Goal: Check status

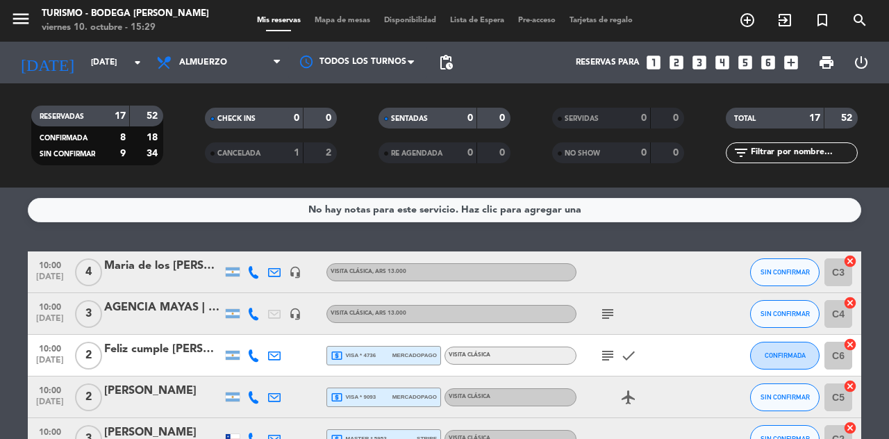
click at [84, 61] on input "[DATE]" at bounding box center [139, 63] width 110 height 24
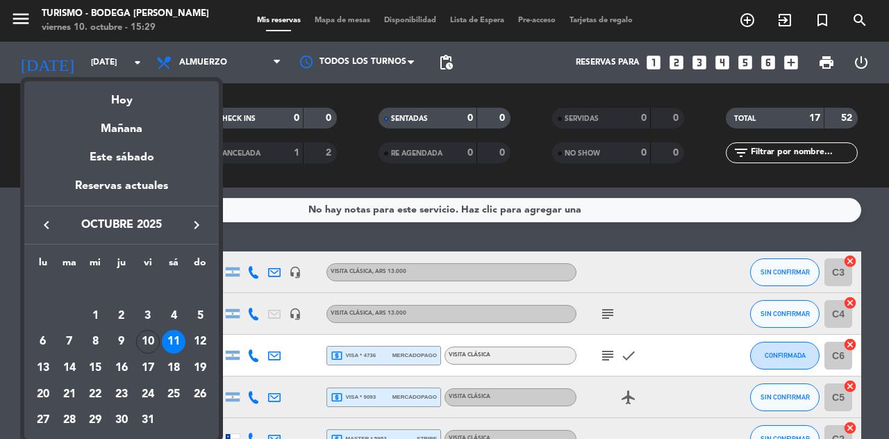
click at [115, 101] on div "Hoy" at bounding box center [121, 95] width 194 height 28
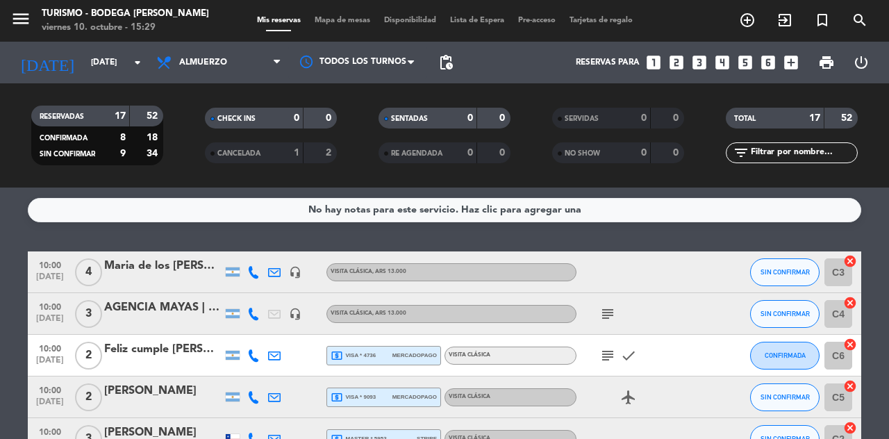
type input "[DATE]"
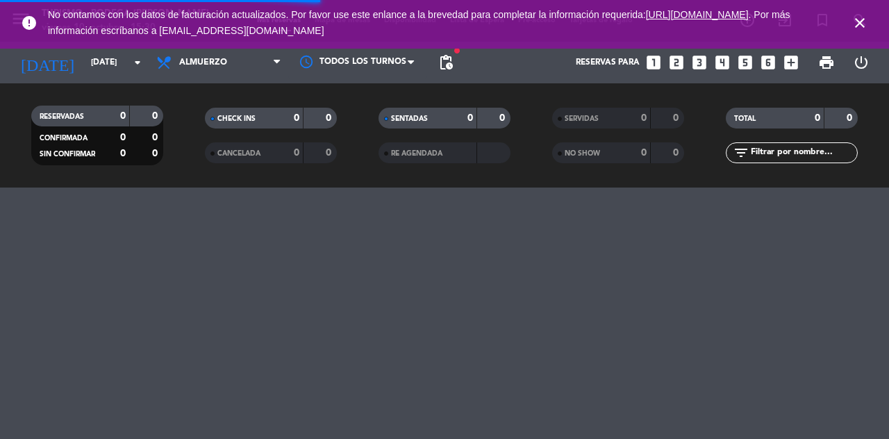
click at [865, 23] on icon "close" at bounding box center [860, 23] width 17 height 17
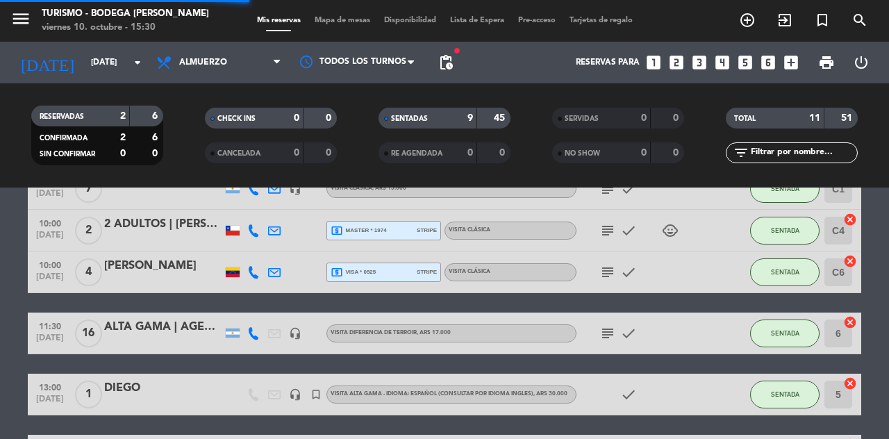
scroll to position [351, 0]
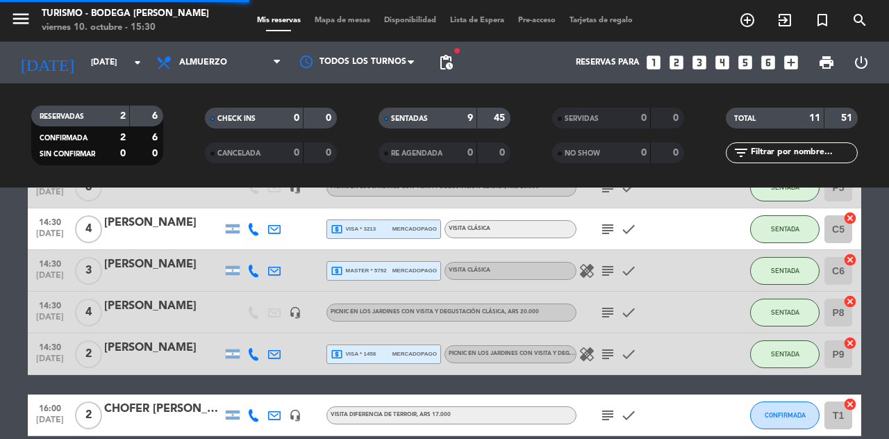
click at [453, 61] on span "pending_actions" at bounding box center [446, 62] width 17 height 17
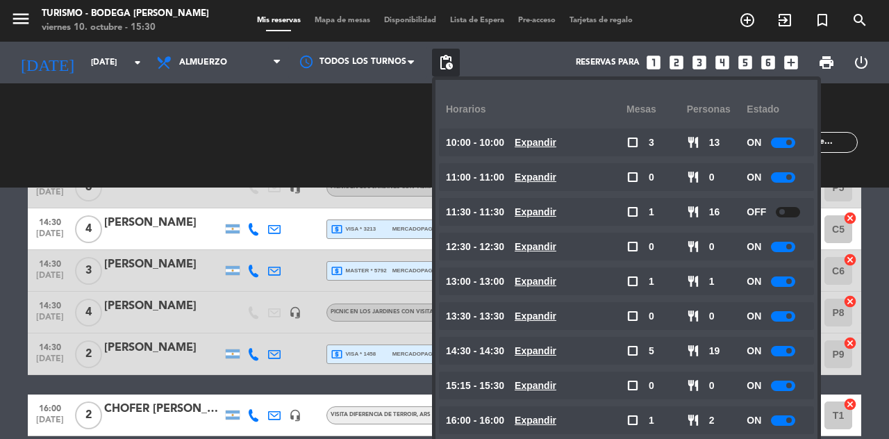
click at [303, 438] on div "No hay notas para este servicio. Haz clic para agregar una 10:00 [DATE] 7 [PERS…" at bounding box center [444, 313] width 889 height 251
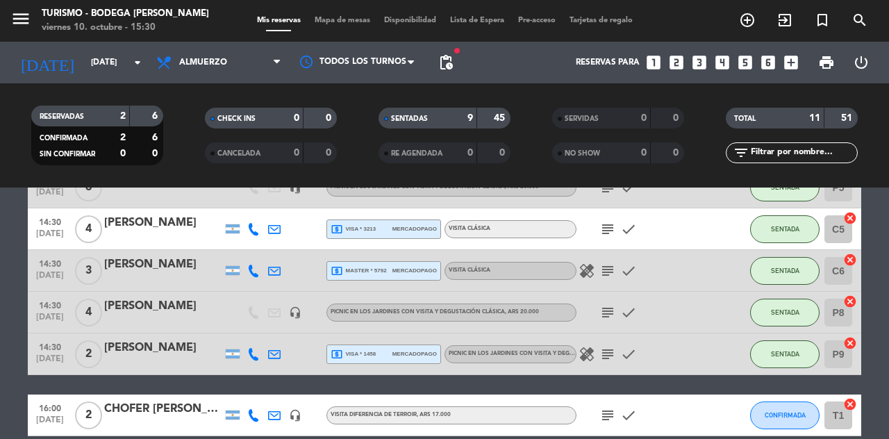
click at [115, 65] on input "[DATE]" at bounding box center [139, 63] width 110 height 24
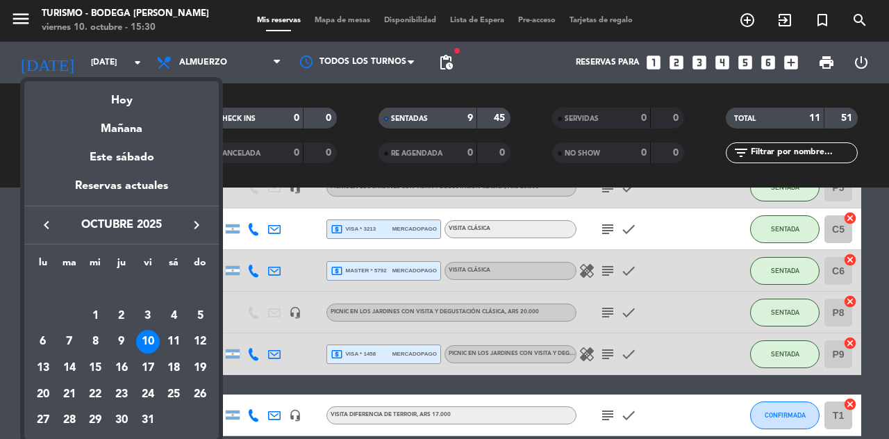
click at [176, 338] on div "11" at bounding box center [174, 342] width 24 height 24
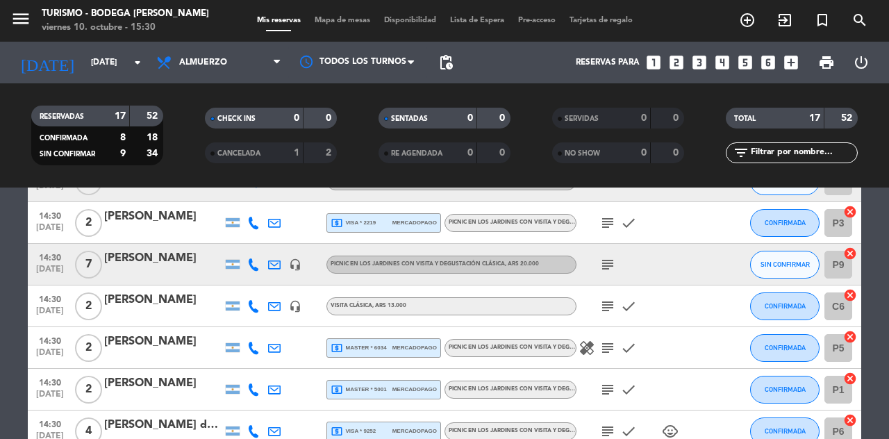
scroll to position [421, 0]
click at [675, 433] on icon "child_care" at bounding box center [670, 432] width 17 height 17
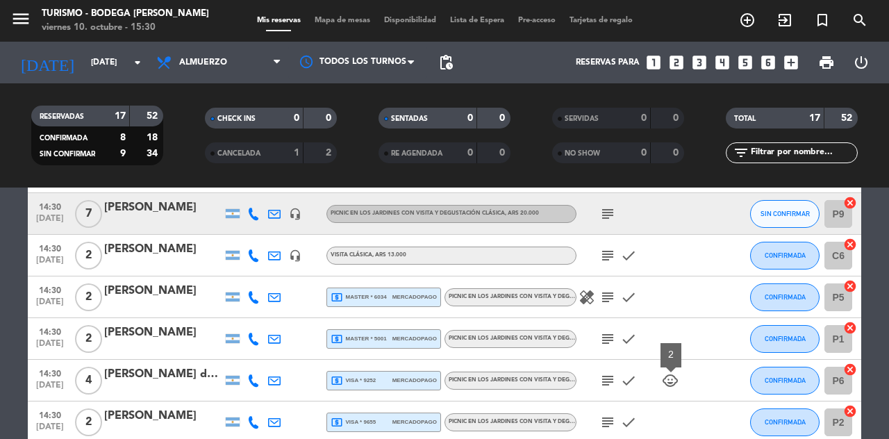
scroll to position [517, 0]
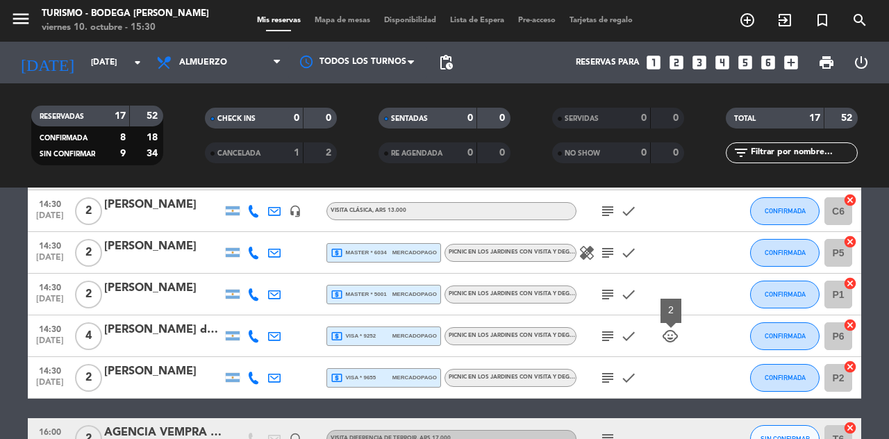
click at [675, 342] on icon "child_care" at bounding box center [670, 336] width 17 height 17
click at [669, 341] on icon "child_care" at bounding box center [670, 336] width 17 height 17
click at [86, 67] on input "[DATE]" at bounding box center [139, 63] width 110 height 24
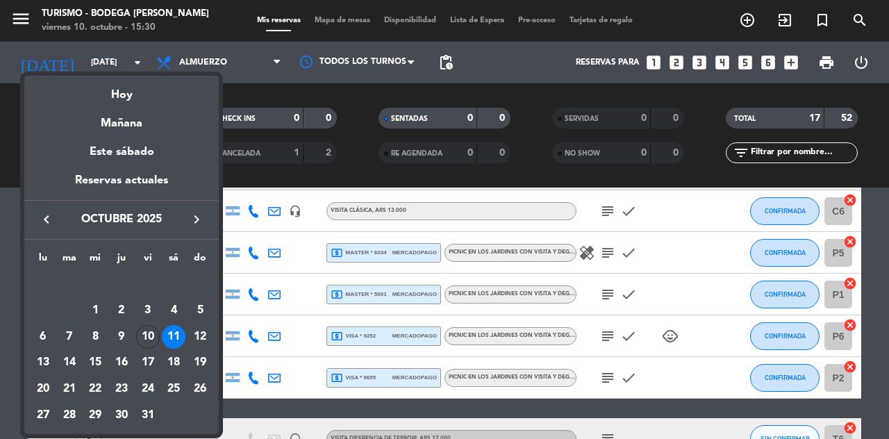
click at [197, 339] on div "12" at bounding box center [200, 337] width 24 height 24
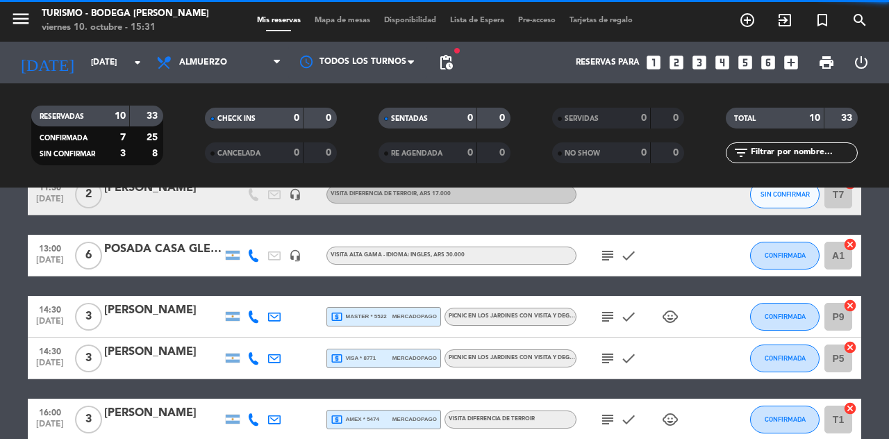
scroll to position [304, 0]
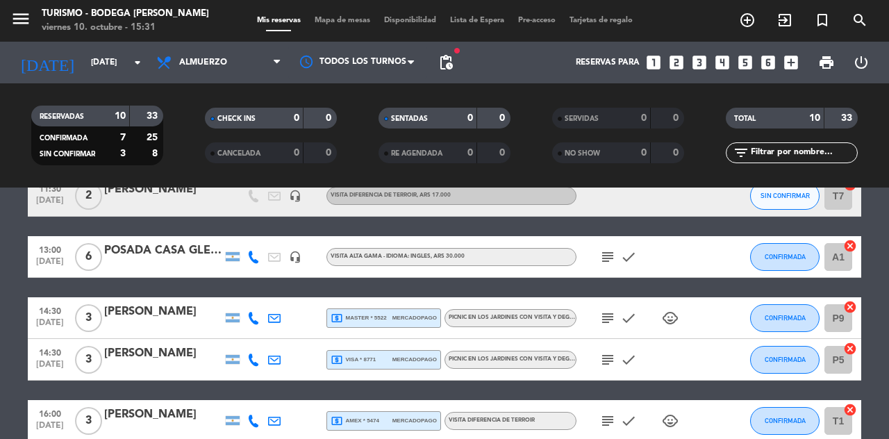
click at [606, 319] on icon "subject" at bounding box center [607, 318] width 17 height 17
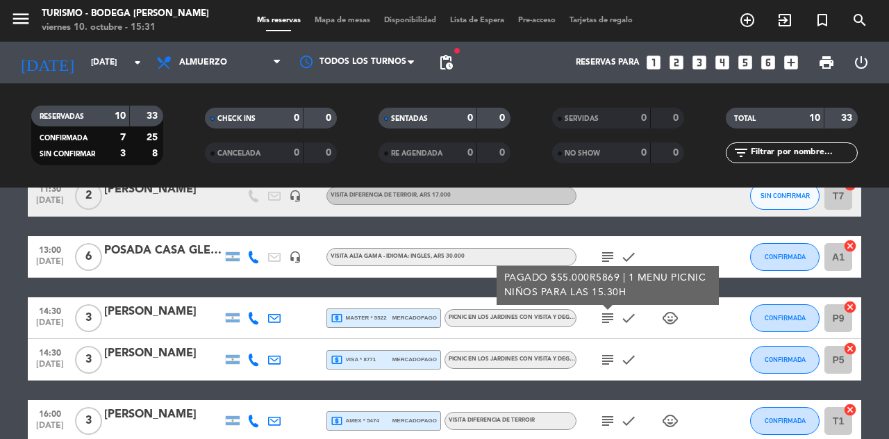
click at [611, 325] on icon "subject" at bounding box center [607, 318] width 17 height 17
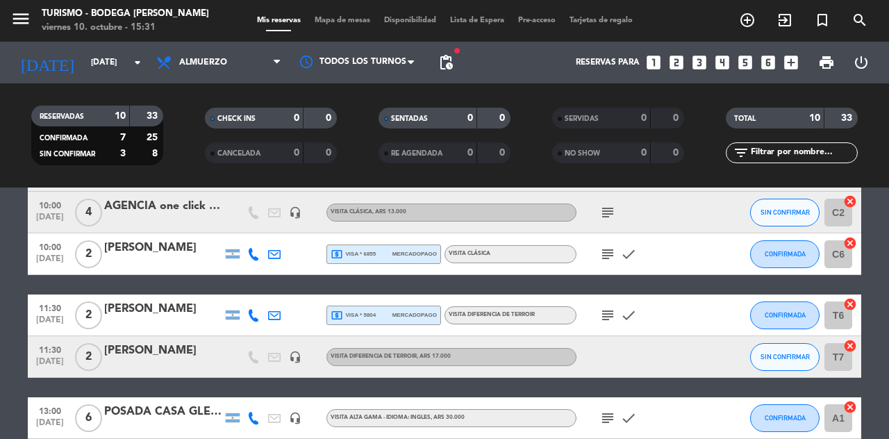
scroll to position [0, 0]
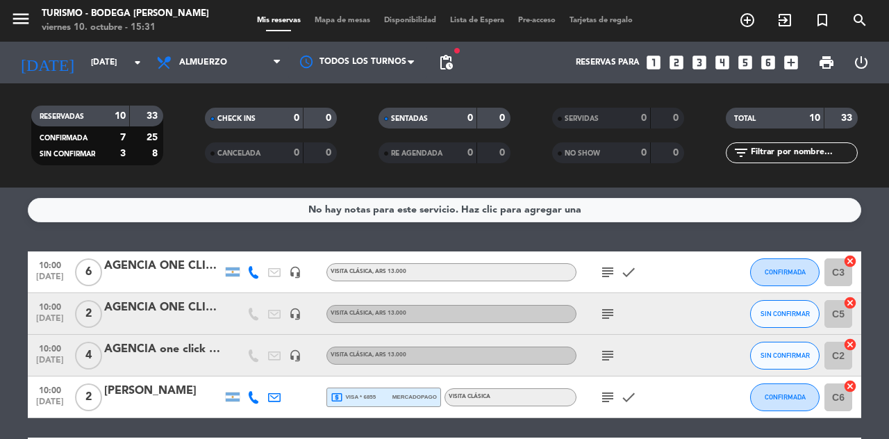
click at [106, 69] on input "[DATE]" at bounding box center [139, 63] width 110 height 24
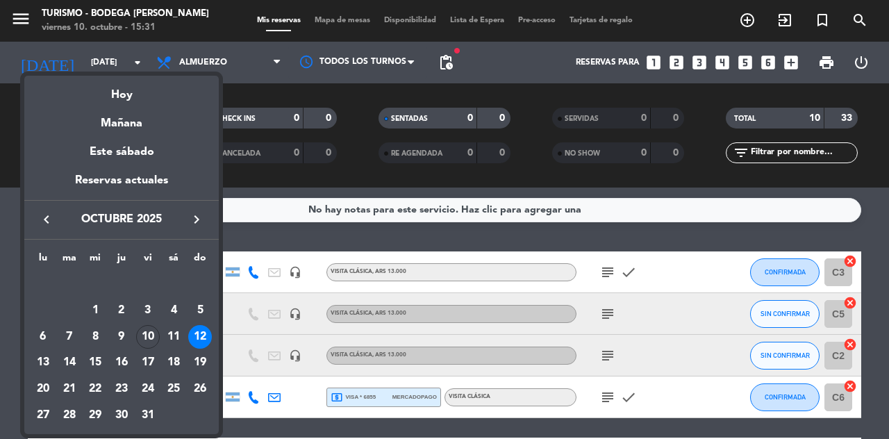
click at [122, 106] on div "Mañana" at bounding box center [121, 118] width 194 height 28
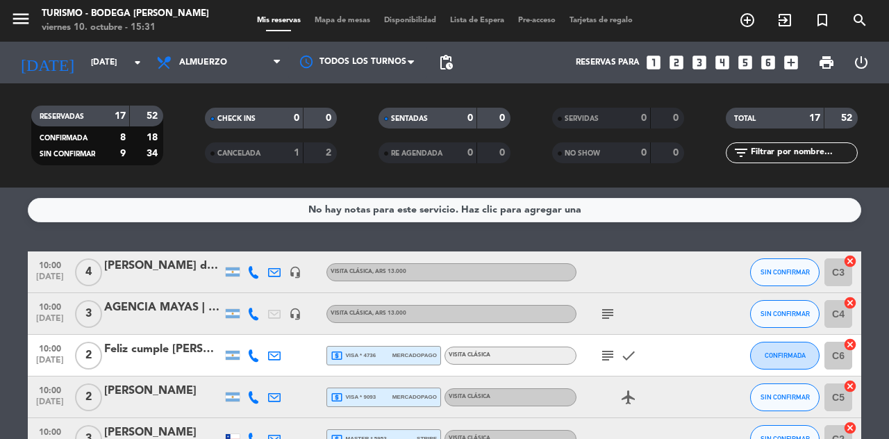
click at [84, 73] on input "[DATE]" at bounding box center [139, 63] width 110 height 24
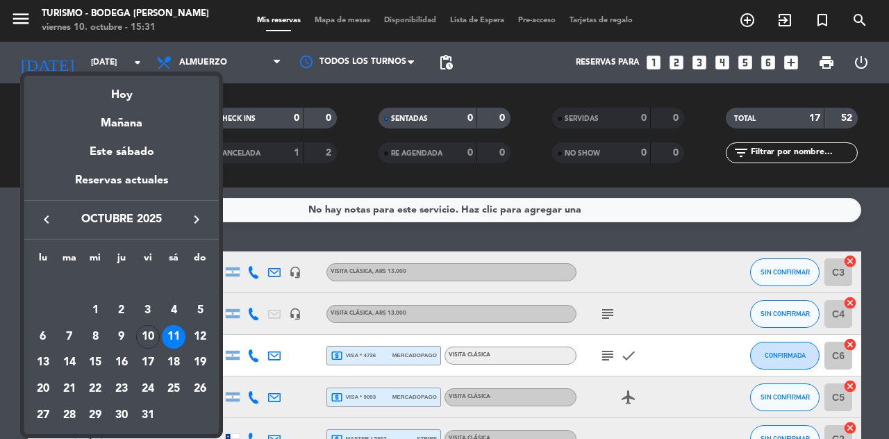
click at [197, 344] on div "12" at bounding box center [200, 337] width 24 height 24
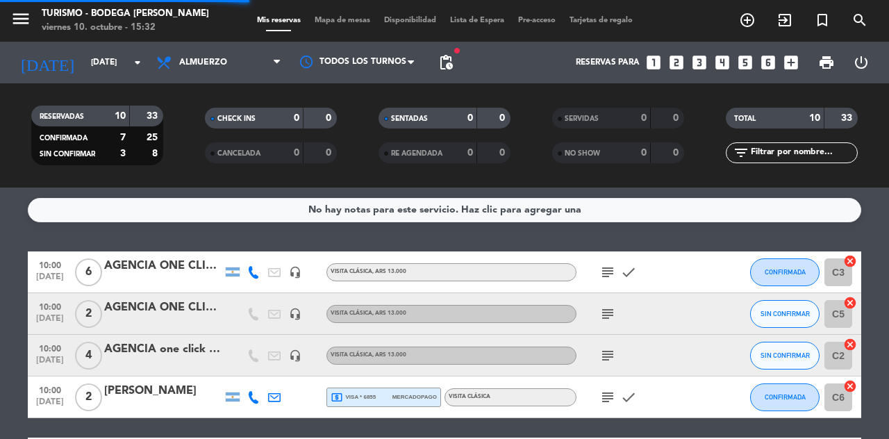
click at [84, 68] on input "[DATE]" at bounding box center [139, 63] width 110 height 24
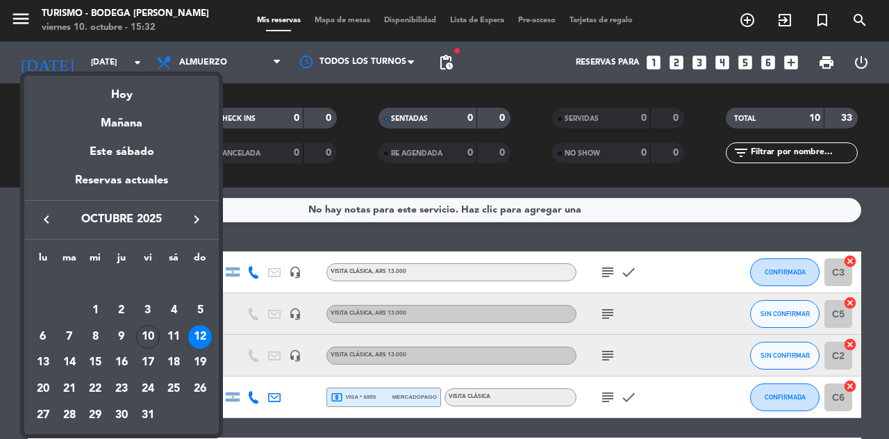
click at [106, 90] on div "Hoy" at bounding box center [121, 90] width 194 height 28
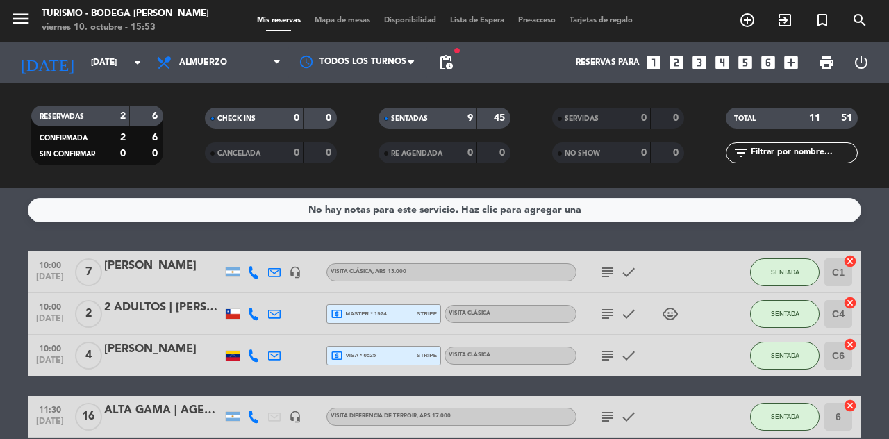
click at [92, 55] on input "[DATE]" at bounding box center [139, 63] width 110 height 24
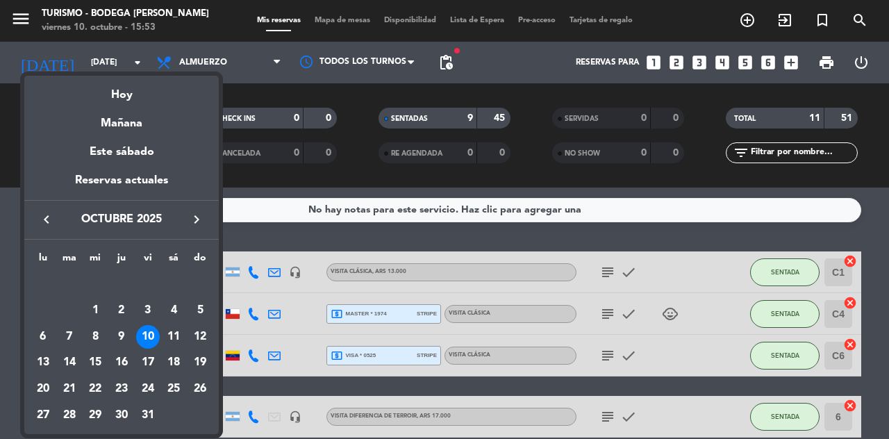
click at [213, 332] on td "12" at bounding box center [200, 337] width 26 height 26
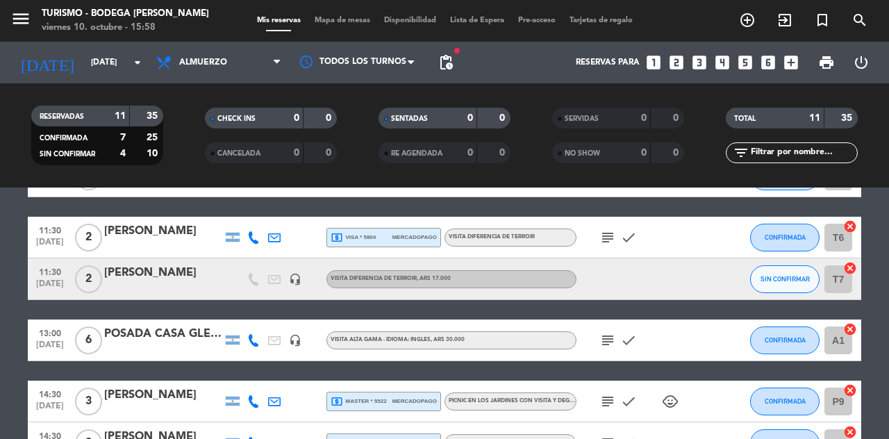
scroll to position [351, 0]
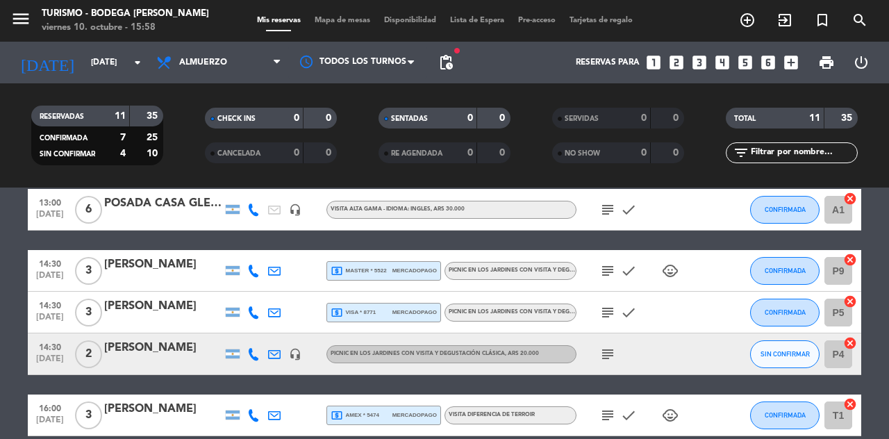
click at [17, 67] on icon "[DATE]" at bounding box center [47, 62] width 74 height 31
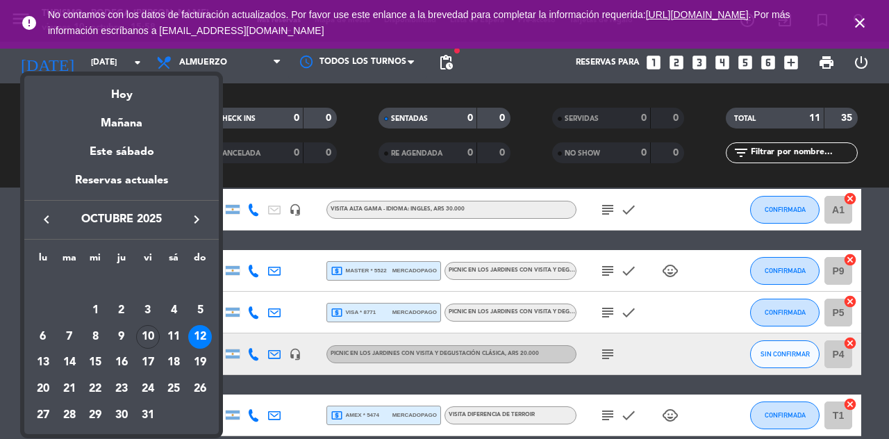
click at [151, 331] on div "10" at bounding box center [148, 337] width 24 height 24
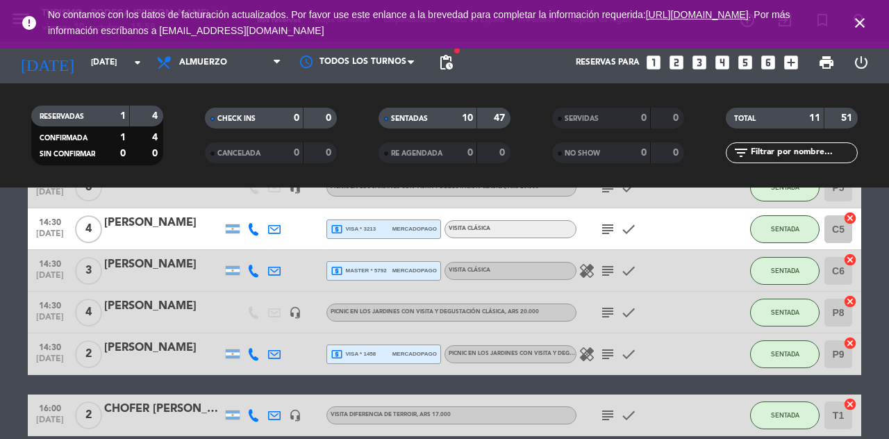
click at [610, 416] on icon "subject" at bounding box center [607, 415] width 17 height 17
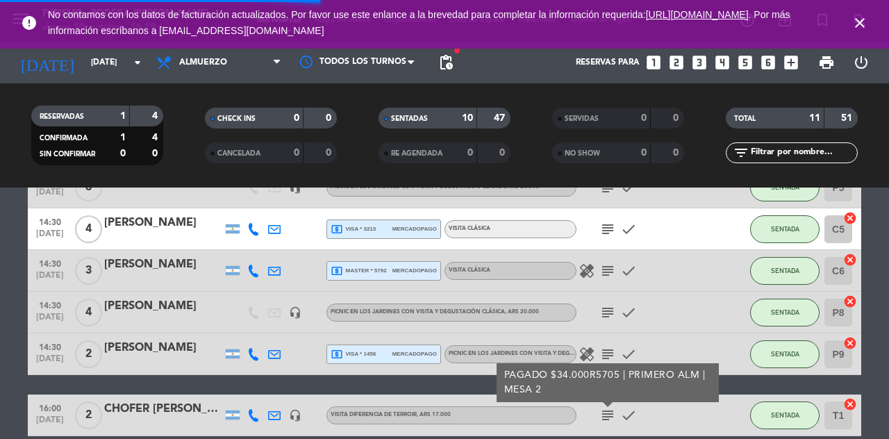
click at [88, 62] on input "[DATE]" at bounding box center [139, 63] width 110 height 24
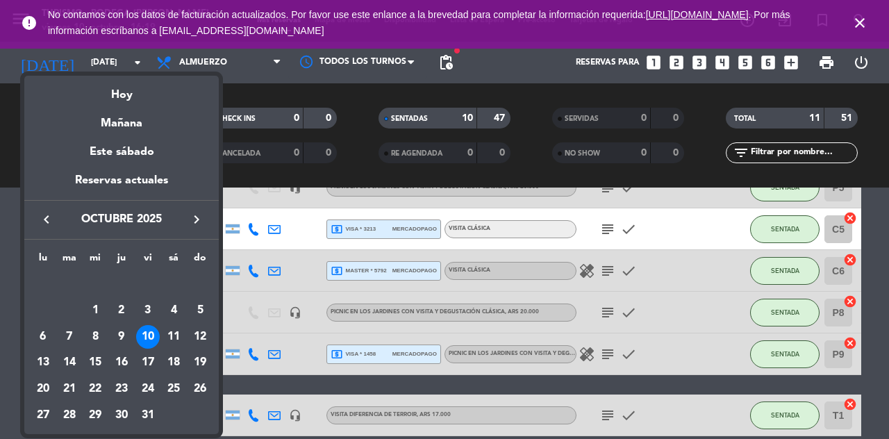
click at [207, 333] on div "12" at bounding box center [200, 337] width 24 height 24
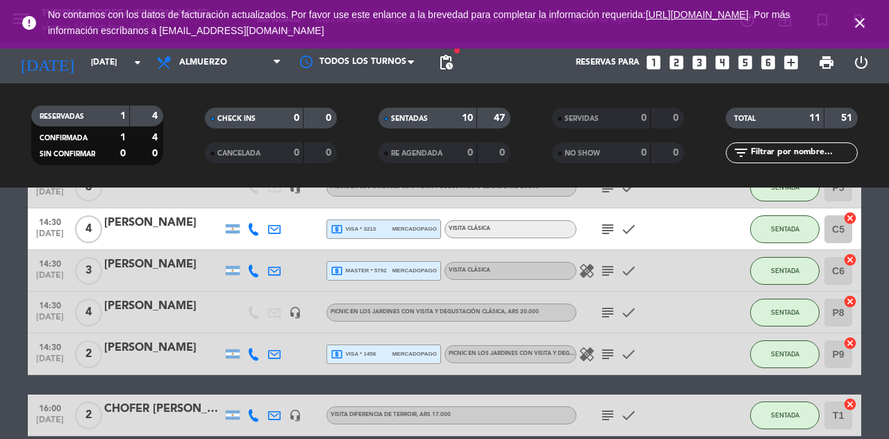
type input "[DATE]"
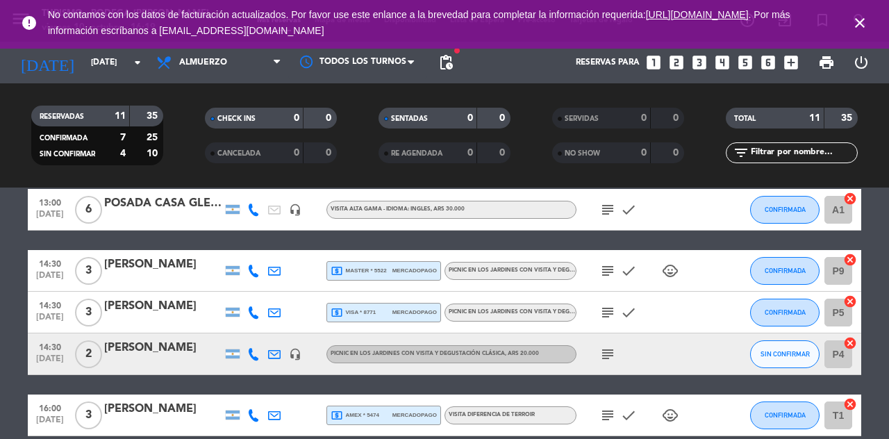
scroll to position [344, 0]
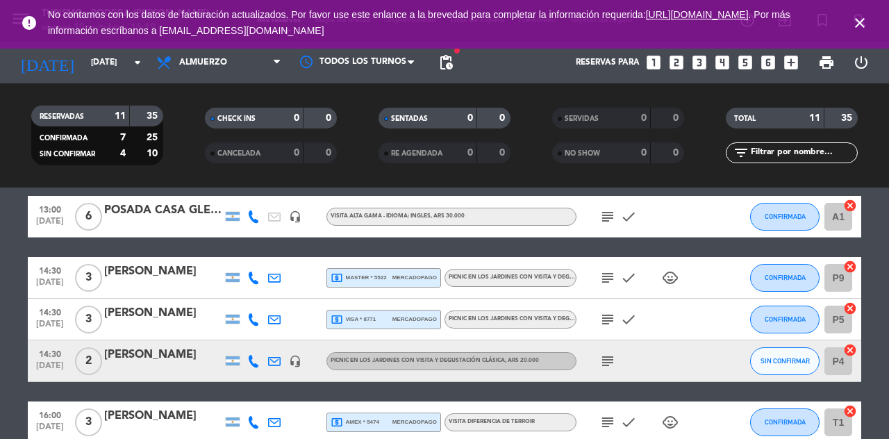
click at [664, 283] on icon "child_care" at bounding box center [670, 277] width 17 height 17
click at [676, 417] on icon "child_care" at bounding box center [670, 422] width 17 height 17
click at [607, 294] on div "subject check child_care" at bounding box center [638, 277] width 125 height 41
click at [604, 278] on icon "subject" at bounding box center [607, 277] width 17 height 17
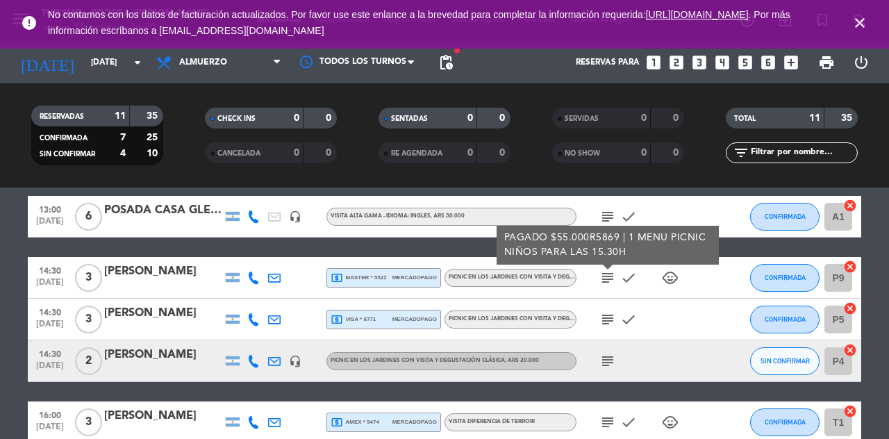
click at [606, 317] on icon "subject" at bounding box center [607, 319] width 17 height 17
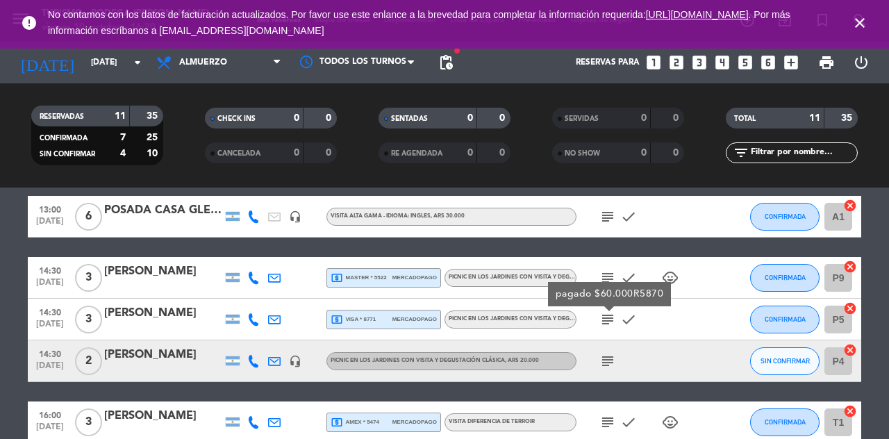
click at [606, 363] on icon "subject" at bounding box center [607, 361] width 17 height 17
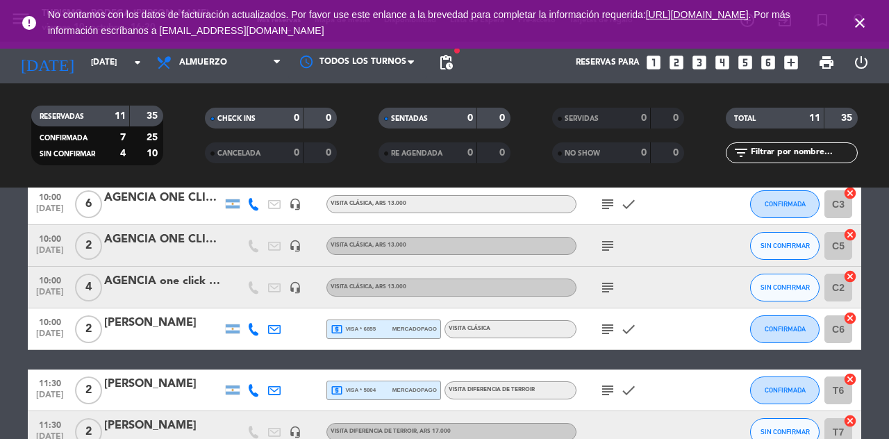
scroll to position [0, 0]
